Goal: Task Accomplishment & Management: Manage account settings

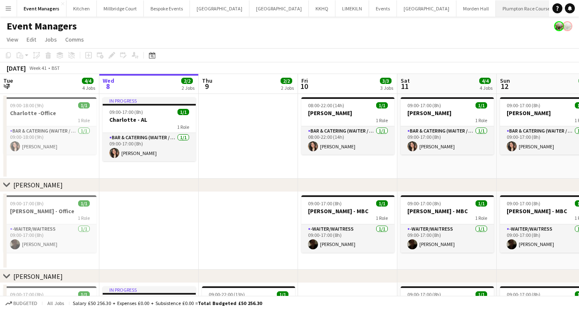
click at [496, 11] on button "Plumpton Race Course Close" at bounding box center [526, 8] width 61 height 16
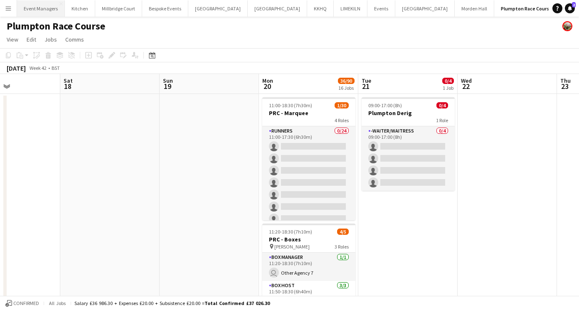
click at [38, 7] on button "Event Managers Close" at bounding box center [41, 8] width 48 height 16
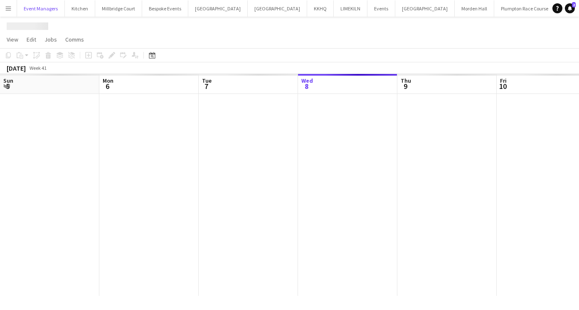
scroll to position [0, 199]
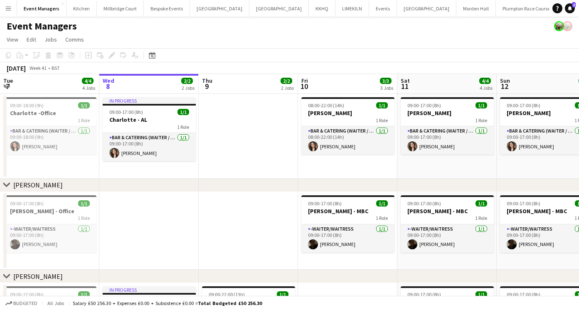
click at [219, 214] on app-date-cell at bounding box center [248, 231] width 99 height 78
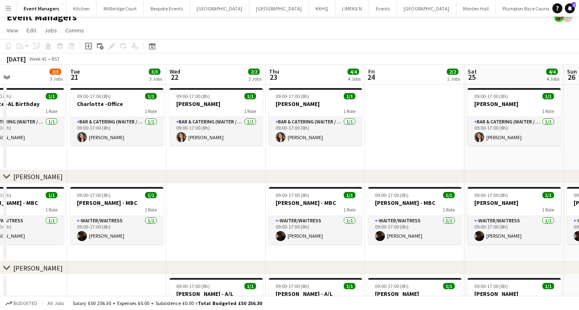
scroll to position [0, 237]
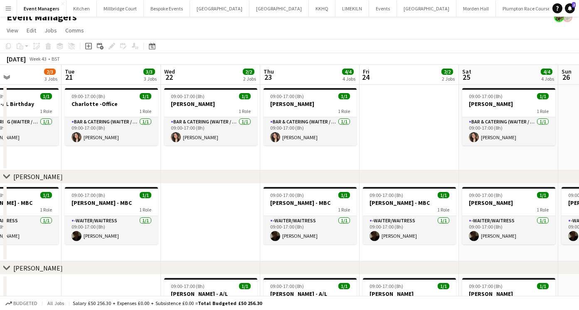
click at [205, 197] on app-date-cell at bounding box center [210, 223] width 99 height 78
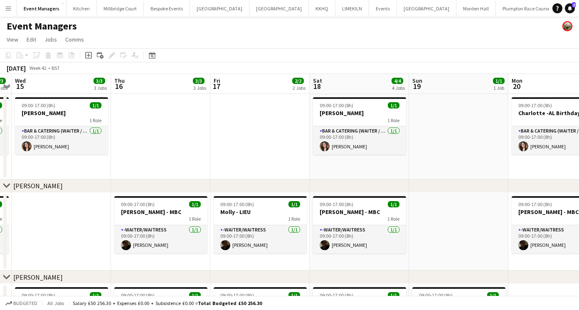
scroll to position [0, 187]
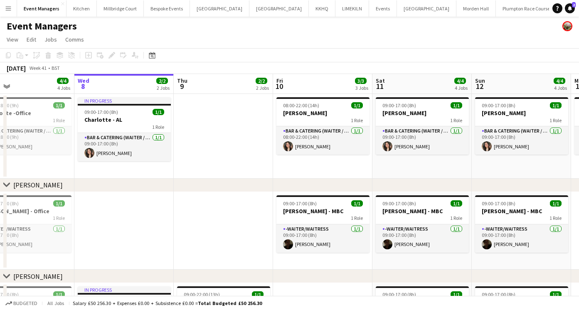
scroll to position [0, 240]
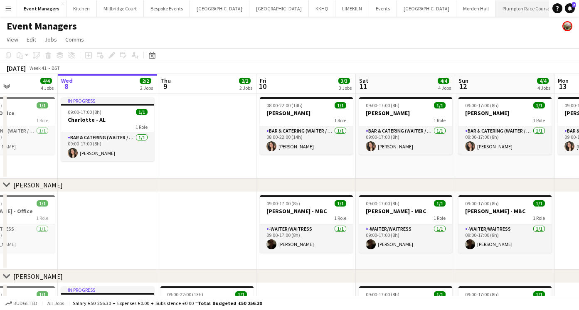
click at [496, 12] on button "Plumpton Race Course Close" at bounding box center [526, 8] width 61 height 16
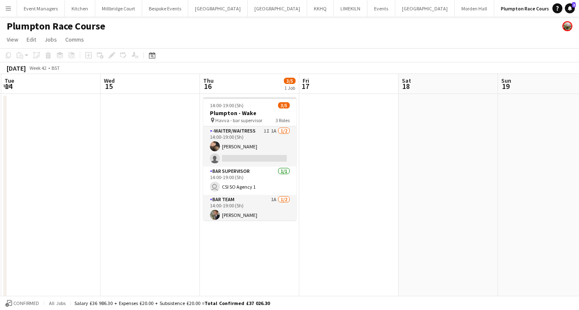
scroll to position [0, 297]
click at [53, 8] on button "Event Managers Close" at bounding box center [41, 8] width 48 height 16
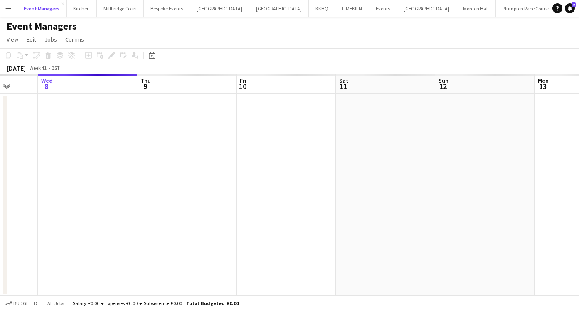
scroll to position [0, 272]
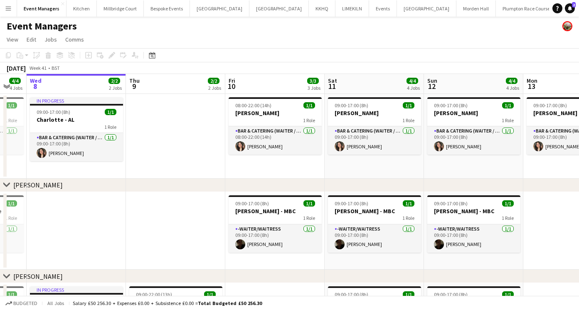
click at [361, 175] on app-date-cell "09:00-17:00 (8h) 1/1 Charlotte - LK 1 Role Bar & Catering (Waiter / waitress) 1…" at bounding box center [374, 136] width 99 height 85
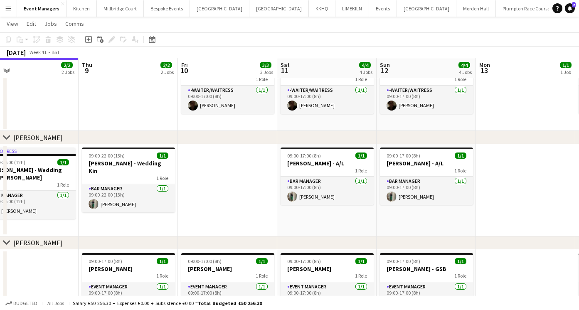
scroll to position [177, 0]
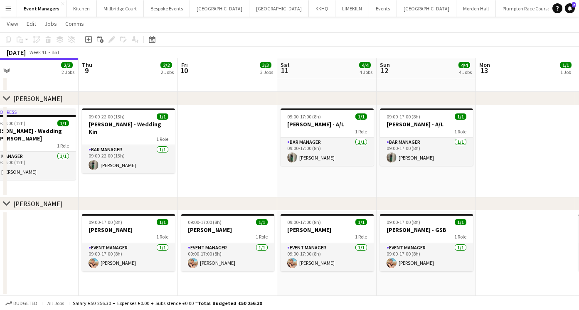
click at [9, 6] on app-icon "Menu" at bounding box center [8, 8] width 7 height 7
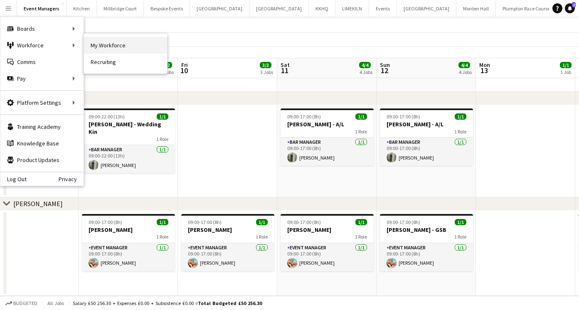
click at [121, 51] on link "My Workforce" at bounding box center [125, 45] width 83 height 17
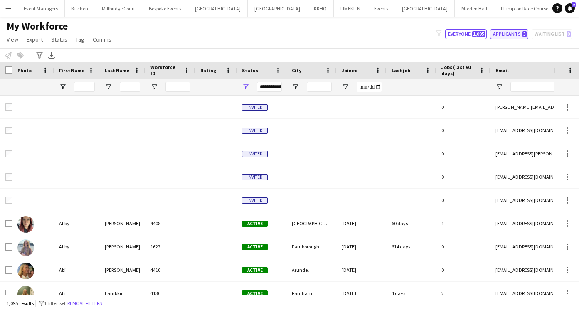
click at [518, 35] on button "Applicants 3" at bounding box center [509, 34] width 38 height 10
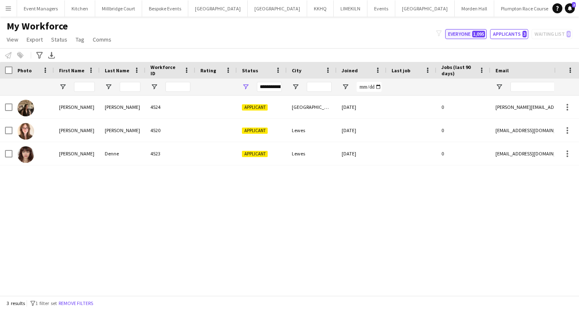
click at [464, 36] on button "Everyone 1,095" at bounding box center [466, 34] width 42 height 10
type input "**********"
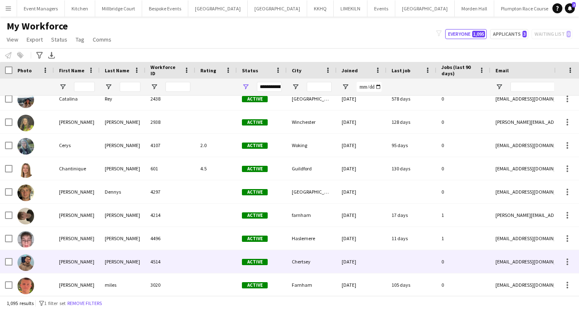
click at [121, 262] on div "Leigh" at bounding box center [123, 261] width 46 height 23
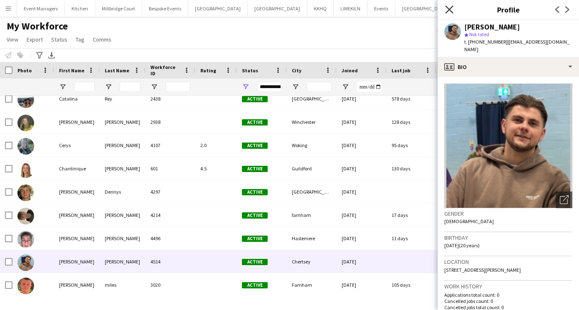
click at [447, 10] on icon "Close pop-in" at bounding box center [449, 9] width 8 height 8
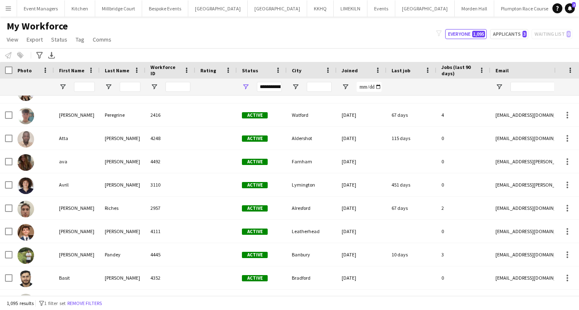
click at [8, 9] on app-icon "Menu" at bounding box center [8, 8] width 7 height 7
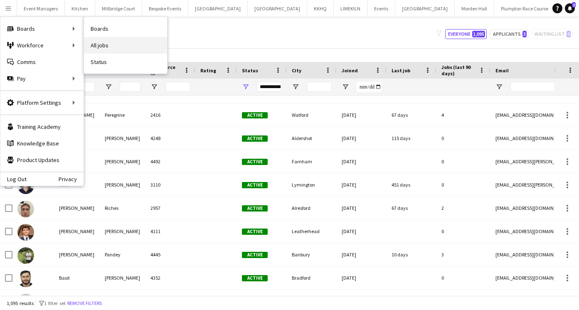
click at [116, 48] on link "All jobs" at bounding box center [125, 45] width 83 height 17
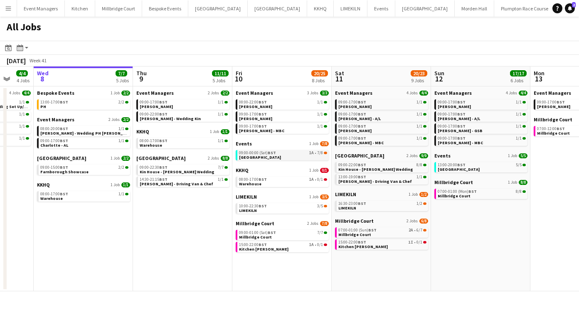
click at [271, 156] on link "09:00-00:00 (Sat) BST 1A • 7/8 Froyle Park" at bounding box center [283, 155] width 88 height 10
click at [334, 13] on button "LIMEKILN Close" at bounding box center [351, 8] width 34 height 16
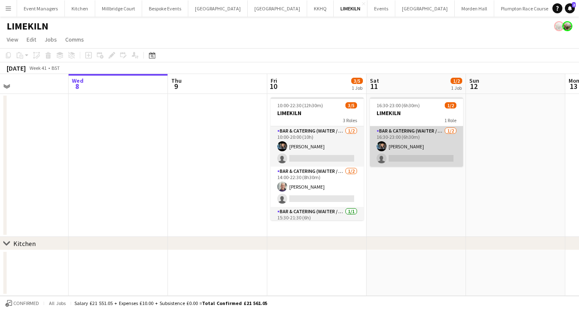
click at [419, 156] on app-card-role "Bar & Catering (Waiter / waitress) 1/2 16:30-23:00 (6h30m) Lydia Cameron single…" at bounding box center [416, 146] width 93 height 40
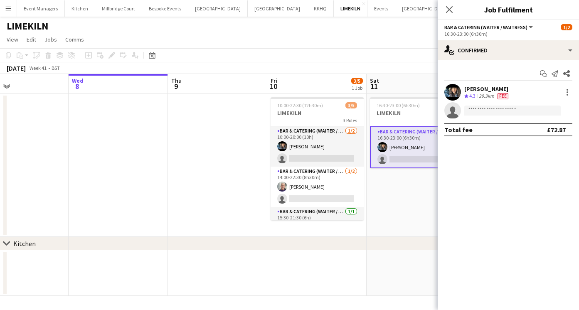
click at [410, 200] on app-date-cell "16:30-23:00 (6h30m) 1/2 LIMEKILN 1 Role Bar & Catering (Waiter / waitress) 1/2 …" at bounding box center [416, 165] width 99 height 143
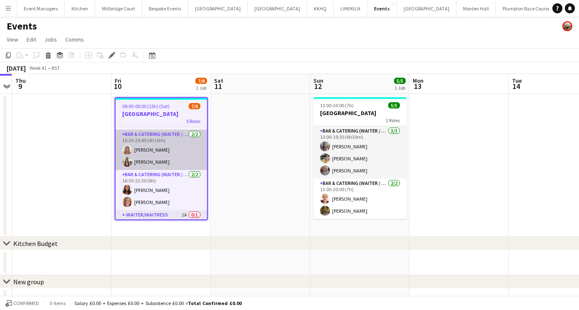
scroll to position [85, 0]
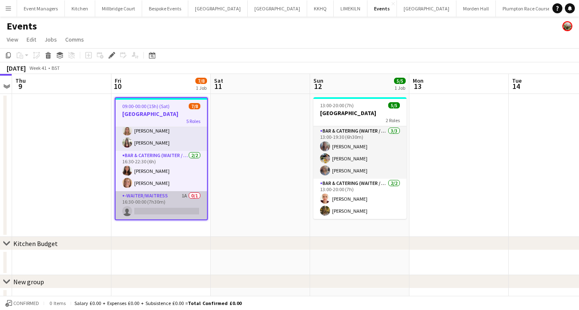
click at [165, 210] on app-card-role "-Waiter/Waitress 1A 0/1 16:30-00:00 (7h30m) single-neutral-actions" at bounding box center [161, 205] width 91 height 28
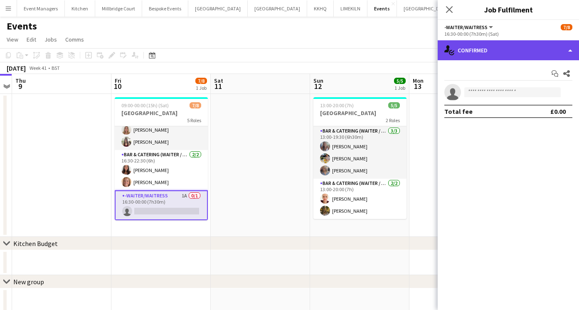
click at [473, 54] on div "single-neutral-actions-check-2 Confirmed" at bounding box center [508, 50] width 141 height 20
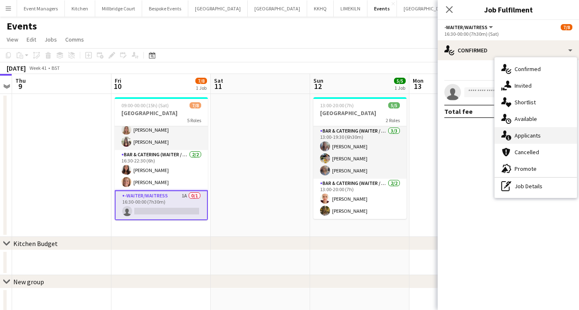
click at [526, 133] on span "Applicants" at bounding box center [528, 135] width 26 height 7
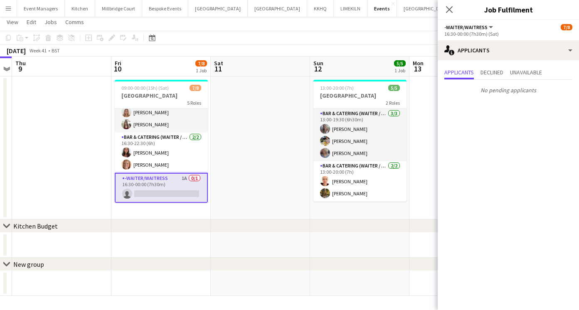
scroll to position [0, 0]
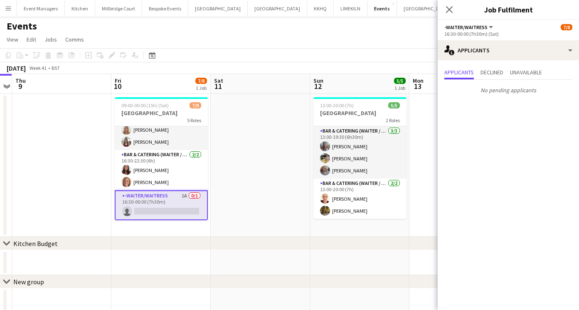
click at [7, 2] on button "Menu" at bounding box center [8, 8] width 17 height 17
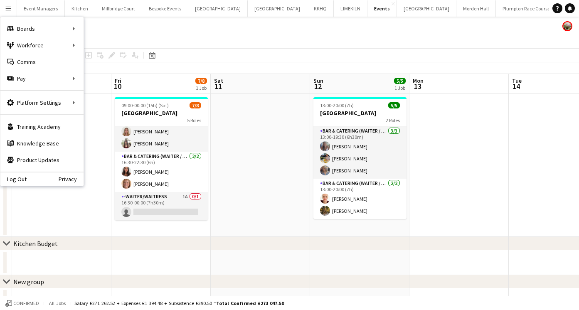
scroll to position [84, 0]
click at [105, 44] on link "All jobs" at bounding box center [125, 45] width 83 height 17
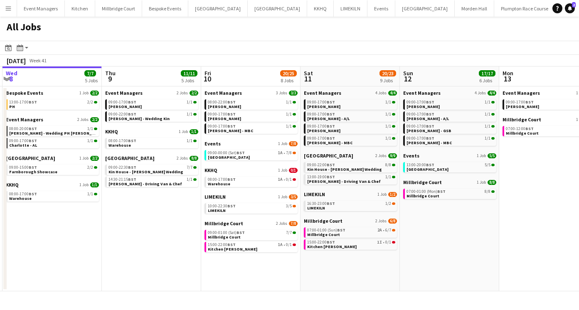
scroll to position [0, 298]
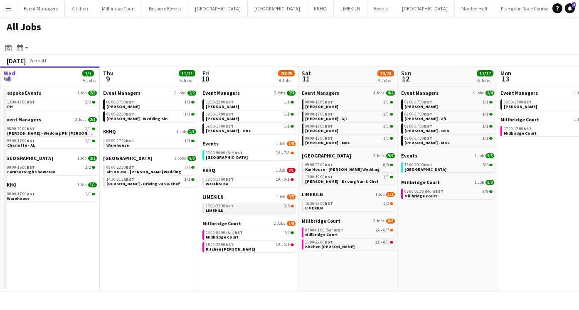
click at [250, 206] on div "10:00-22:30 BST 3/5" at bounding box center [250, 206] width 88 height 4
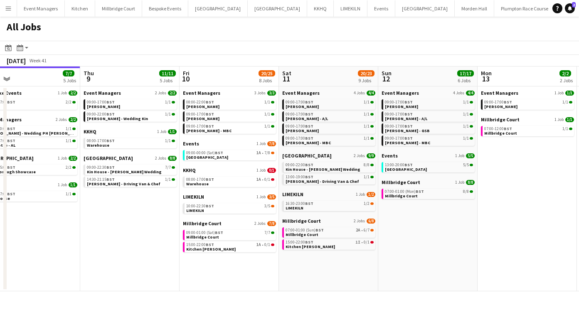
scroll to position [0, 317]
click at [306, 264] on app-date-cell "Event Managers 4 Jobs 4/4 09:00-17:00 BST 1/1 Charlotte - LK 09:00-17:00 BST 1/…" at bounding box center [328, 188] width 99 height 205
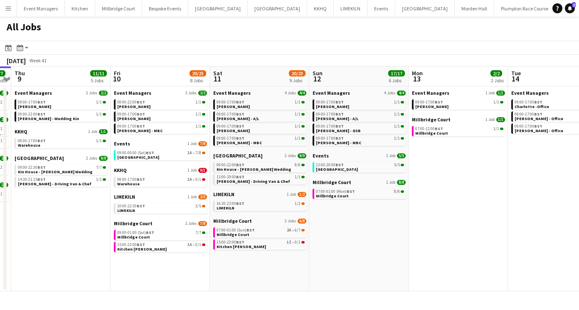
scroll to position [0, 289]
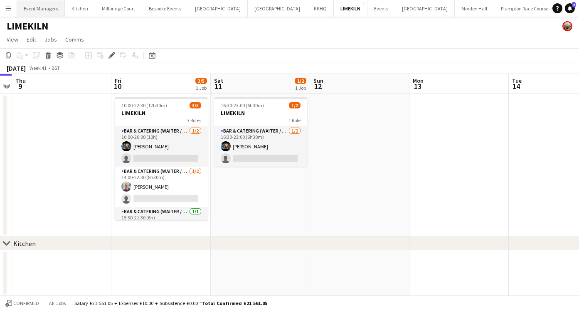
click at [43, 16] on button "Event Managers Close" at bounding box center [41, 8] width 48 height 16
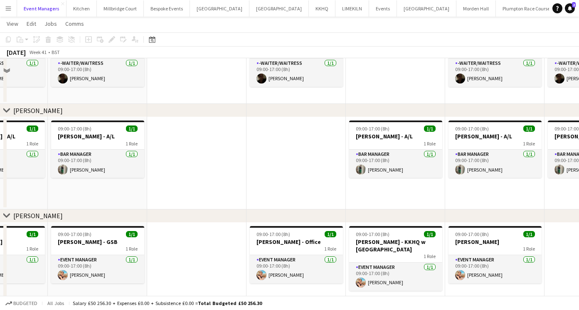
scroll to position [177, 0]
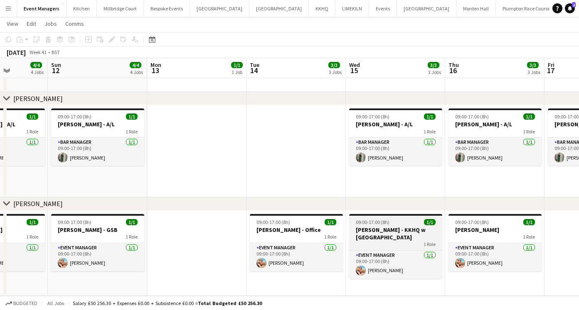
click at [407, 233] on app-job-card "09:00-17:00 (8h) 1/1 [PERSON_NAME] w [PERSON_NAME] 1 Role Event Manager [DATE] …" at bounding box center [395, 246] width 93 height 65
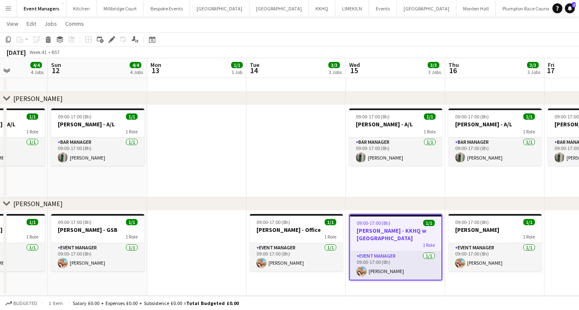
scroll to position [0, 276]
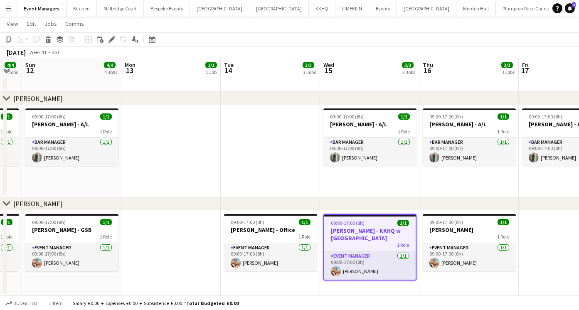
click at [347, 225] on span "09:00-17:00 (8h)" at bounding box center [348, 223] width 34 height 6
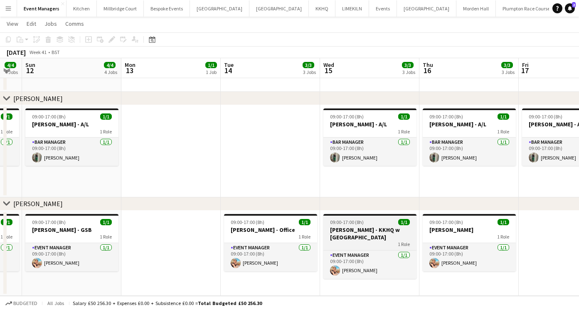
click at [347, 225] on app-job-card "09:00-17:00 (8h) 1/1 [PERSON_NAME] w [PERSON_NAME] 1 Role Event Manager [DATE] …" at bounding box center [369, 246] width 93 height 65
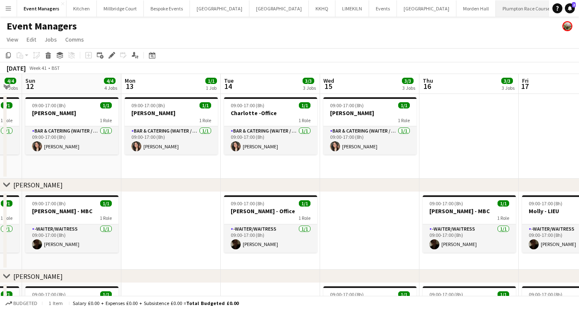
click at [496, 9] on button "Plumpton Race Course Close" at bounding box center [526, 8] width 61 height 16
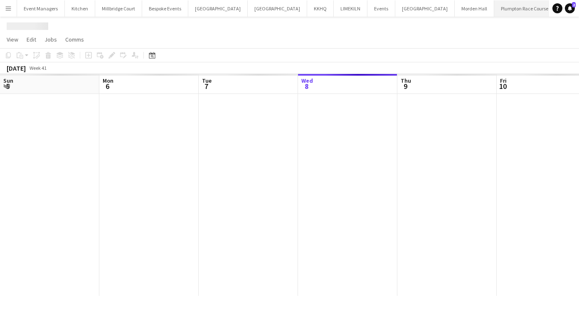
scroll to position [0, 199]
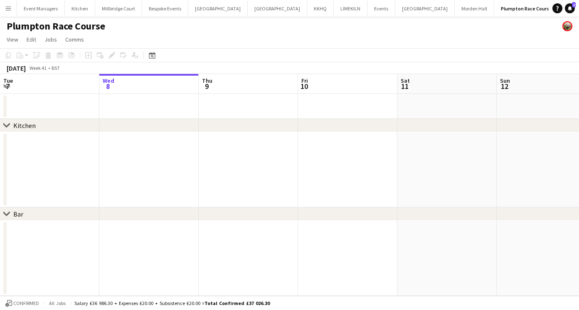
click at [390, 111] on app-date-cell at bounding box center [347, 106] width 99 height 25
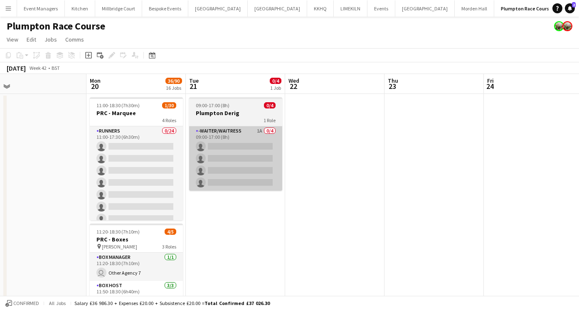
scroll to position [0, 206]
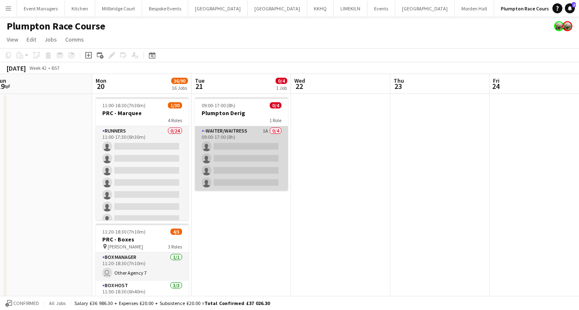
click at [275, 157] on app-card-role "-Waiter/Waitress 1A 0/4 09:00-17:00 (8h) single-neutral-actions single-neutral-…" at bounding box center [241, 158] width 93 height 64
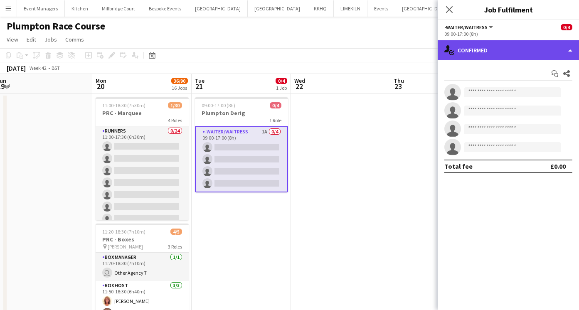
click at [481, 52] on div "single-neutral-actions-check-2 Confirmed" at bounding box center [508, 50] width 141 height 20
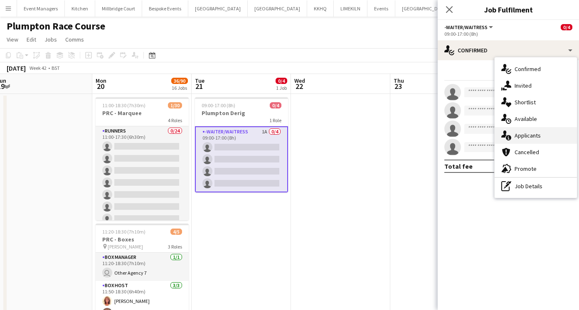
click at [528, 134] on span "Applicants" at bounding box center [528, 135] width 26 height 7
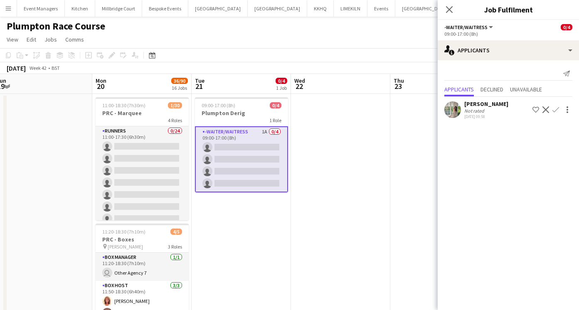
click at [459, 110] on app-user-avatar at bounding box center [452, 109] width 17 height 17
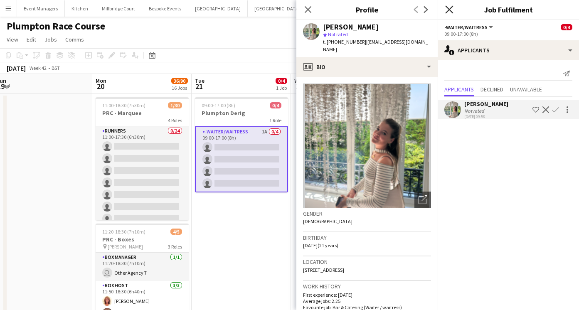
click at [451, 13] on icon "Close pop-in" at bounding box center [449, 9] width 8 height 8
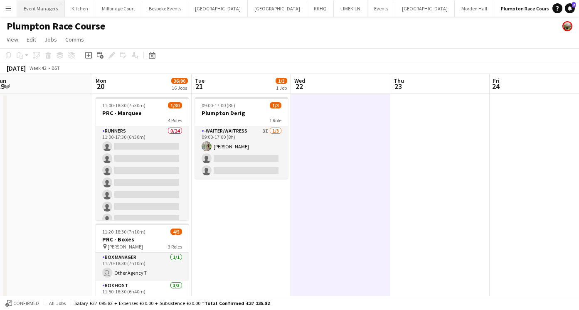
click at [32, 7] on button "Event Managers Close" at bounding box center [41, 8] width 48 height 16
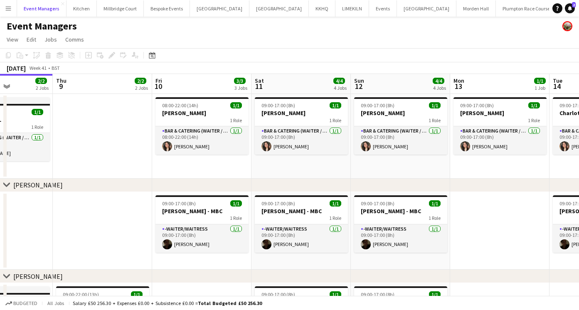
scroll to position [0, 344]
click at [127, 149] on app-date-cell at bounding box center [102, 136] width 99 height 85
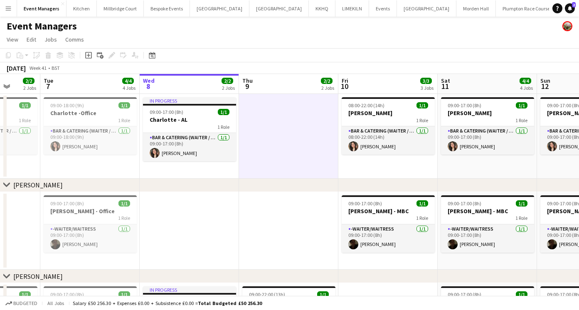
scroll to position [0, 258]
click at [163, 11] on button "Bespoke Events Close" at bounding box center [167, 8] width 46 height 16
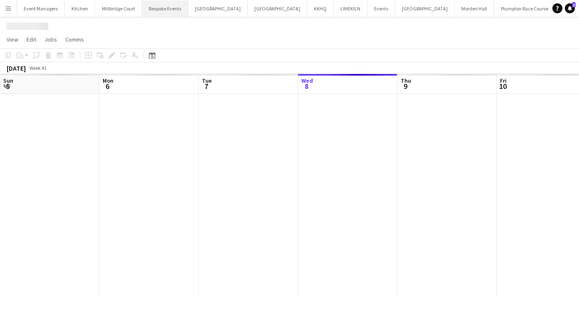
scroll to position [0, 199]
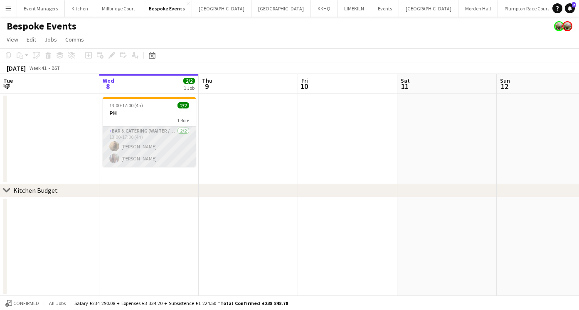
click at [151, 147] on app-card-role "Bar & Catering (Waiter / waitress) [DATE] 13:00-17:00 (4h) [PERSON_NAME] [PERSO…" at bounding box center [149, 146] width 93 height 40
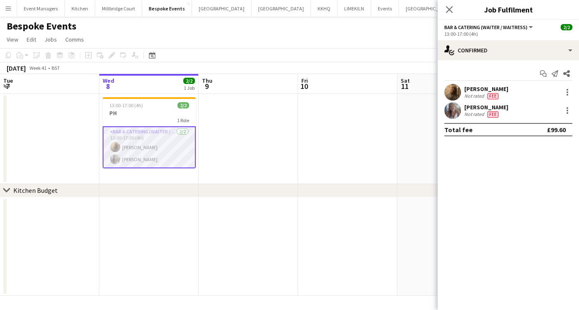
click at [457, 109] on app-user-avatar at bounding box center [452, 110] width 17 height 17
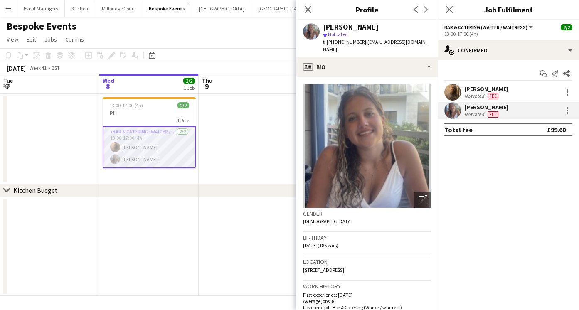
click at [446, 91] on app-user-avatar at bounding box center [452, 92] width 17 height 17
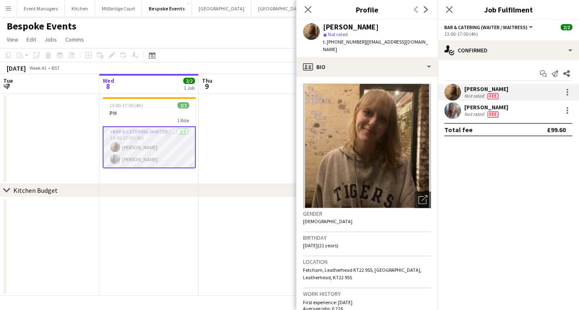
click at [447, 112] on app-user-avatar at bounding box center [452, 110] width 17 height 17
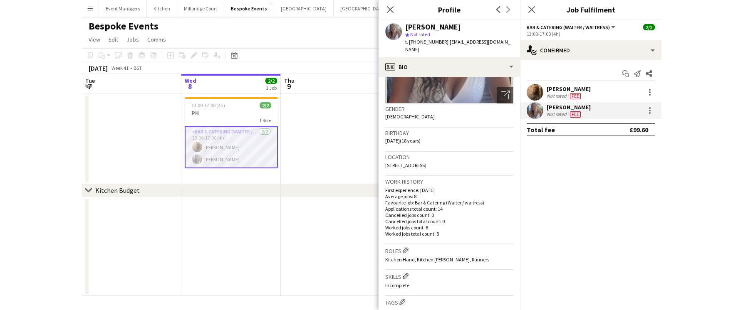
scroll to position [0, 0]
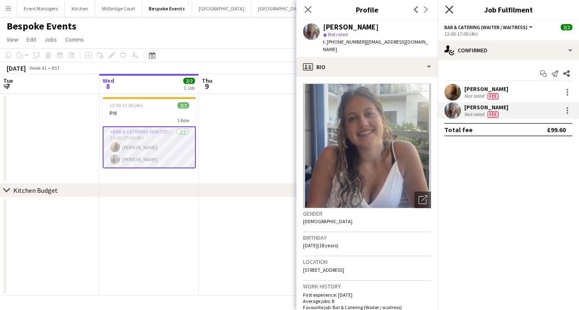
click at [448, 13] on icon "Close pop-in" at bounding box center [449, 9] width 8 height 8
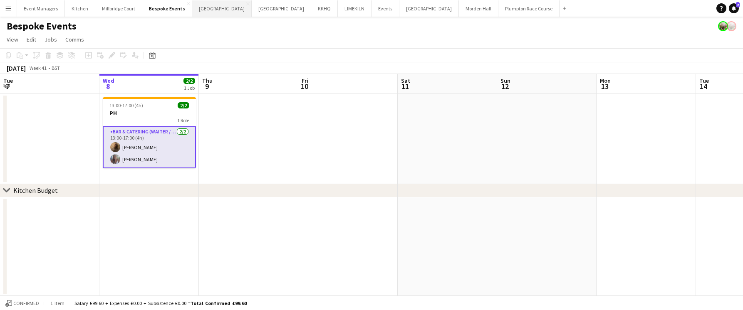
scroll to position [0, 199]
